Goal: Information Seeking & Learning: Learn about a topic

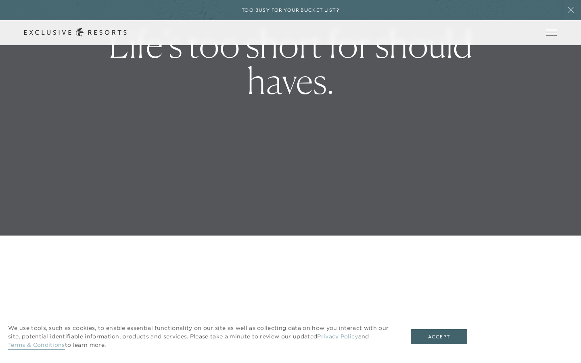
scroll to position [128, 0]
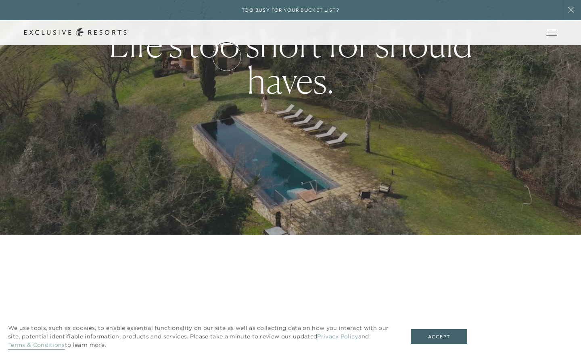
click at [0, 0] on link "The Collection" at bounding box center [0, 0] width 0 height 0
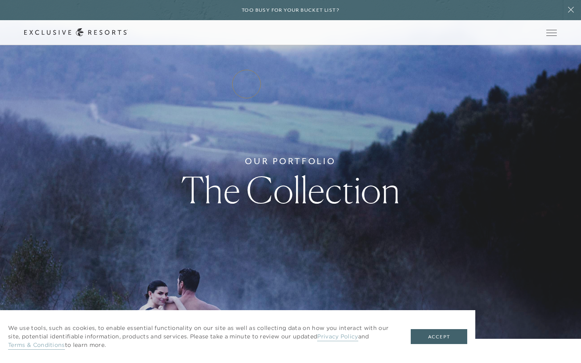
click at [0, 0] on link "Residence Collection" at bounding box center [0, 0] width 0 height 0
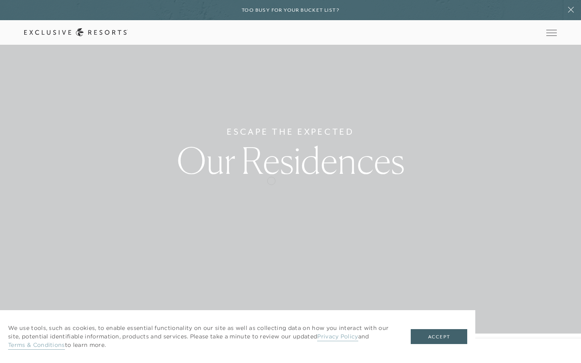
scroll to position [32, 0]
click at [0, 0] on link "Residence Collection" at bounding box center [0, 0] width 0 height 0
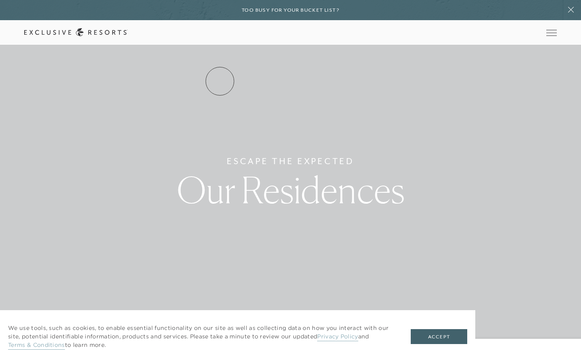
click at [0, 0] on link "Residence Collection" at bounding box center [0, 0] width 0 height 0
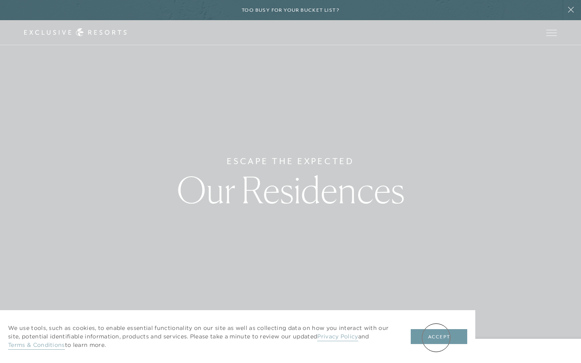
click at [437, 338] on button "Accept" at bounding box center [439, 337] width 57 height 15
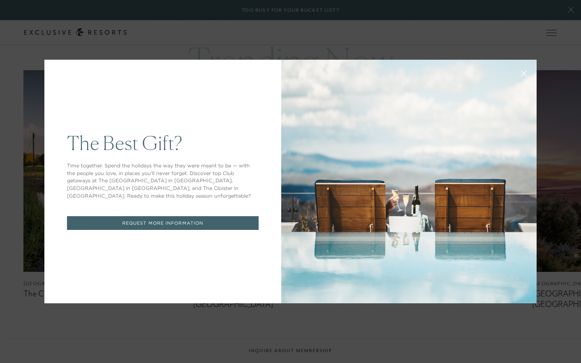
click at [526, 72] on icon at bounding box center [524, 74] width 6 height 6
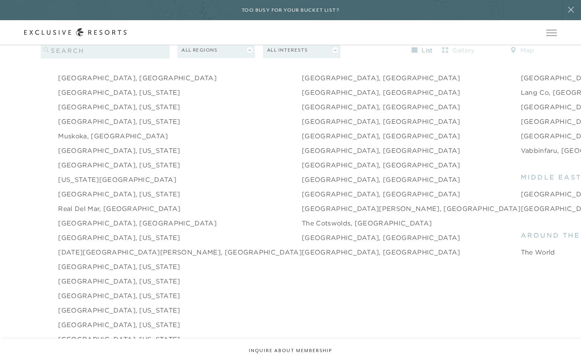
scroll to position [1162, 0]
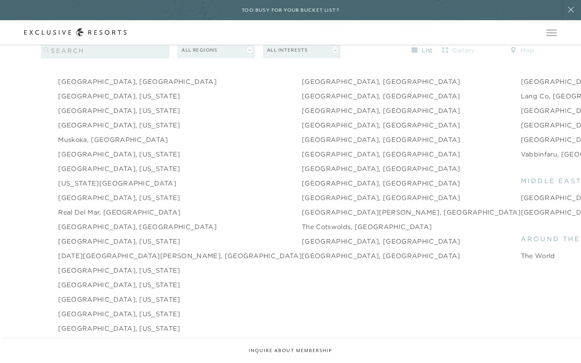
click at [521, 149] on link "Vabbinfaru, [GEOGRAPHIC_DATA]" at bounding box center [580, 154] width 118 height 10
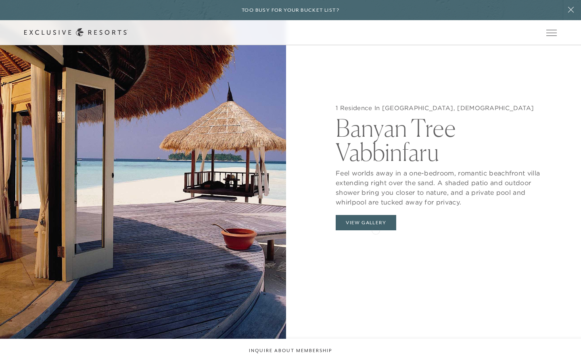
scroll to position [863, 0]
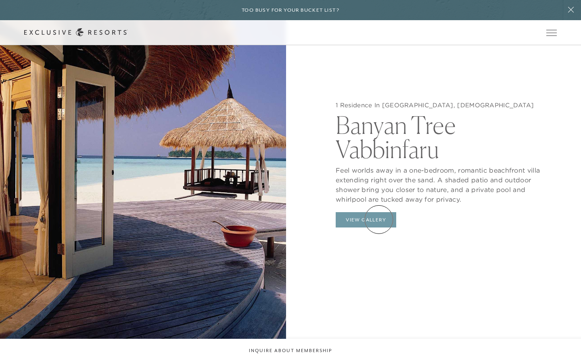
click at [379, 220] on button "View Gallery" at bounding box center [366, 219] width 61 height 15
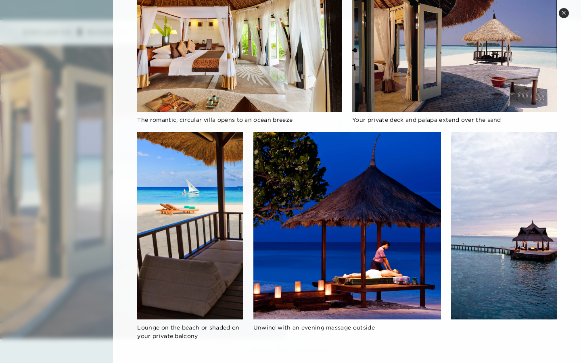
scroll to position [275, 0]
